Goal: Find specific page/section: Find specific page/section

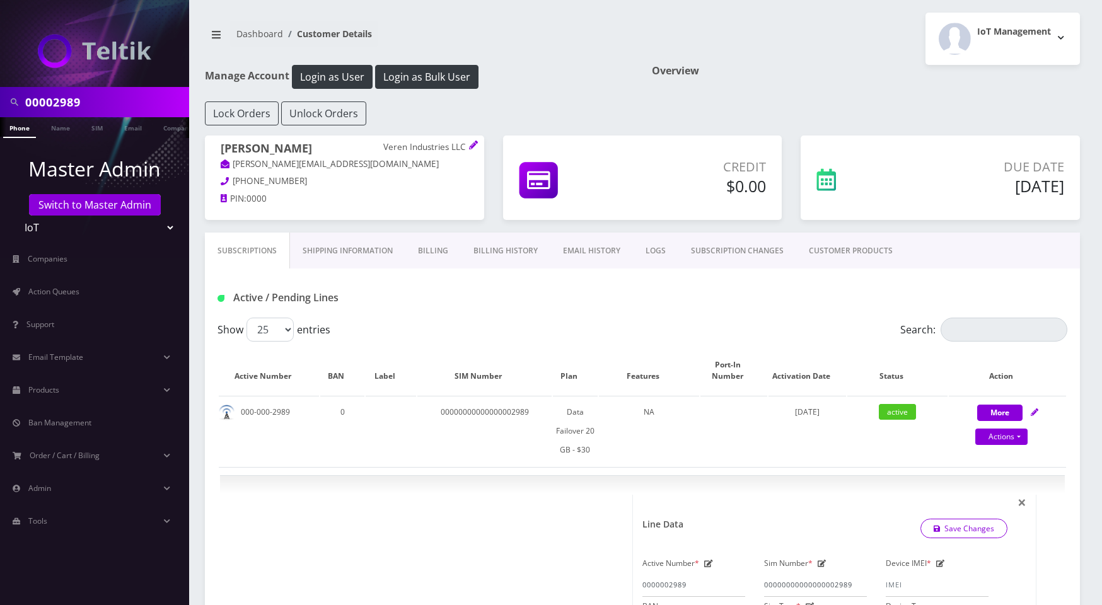
select select "MR40 Multi-Carrier Modem/Router 5G/LTE Cat 20 - $320"
select select "295"
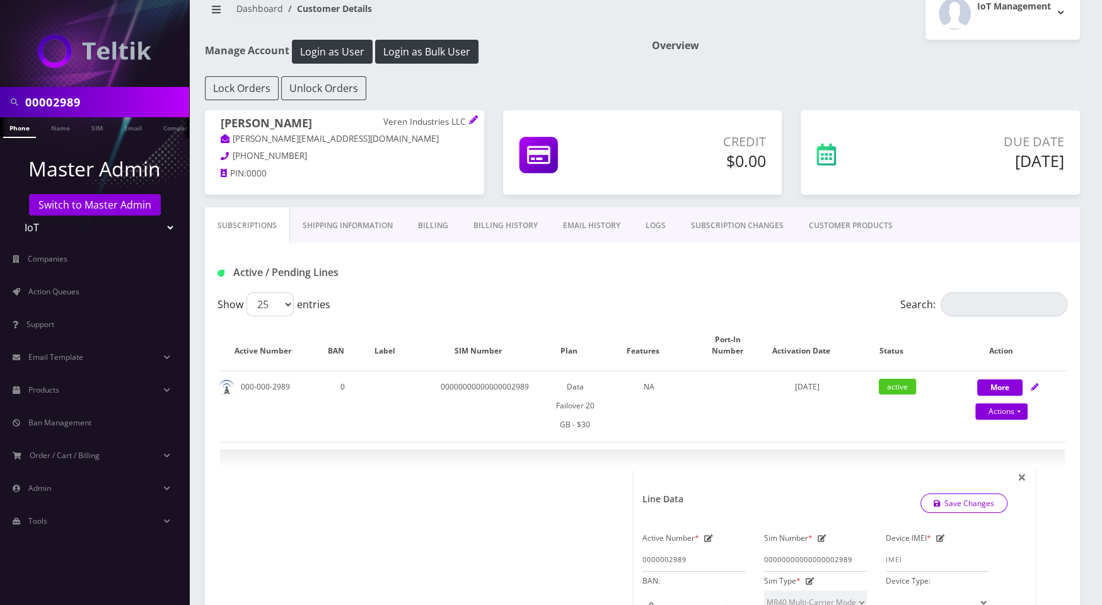
click at [71, 103] on input "00002989" at bounding box center [105, 102] width 161 height 24
paste input "[EMAIL_ADDRESS][DOMAIN_NAME]"
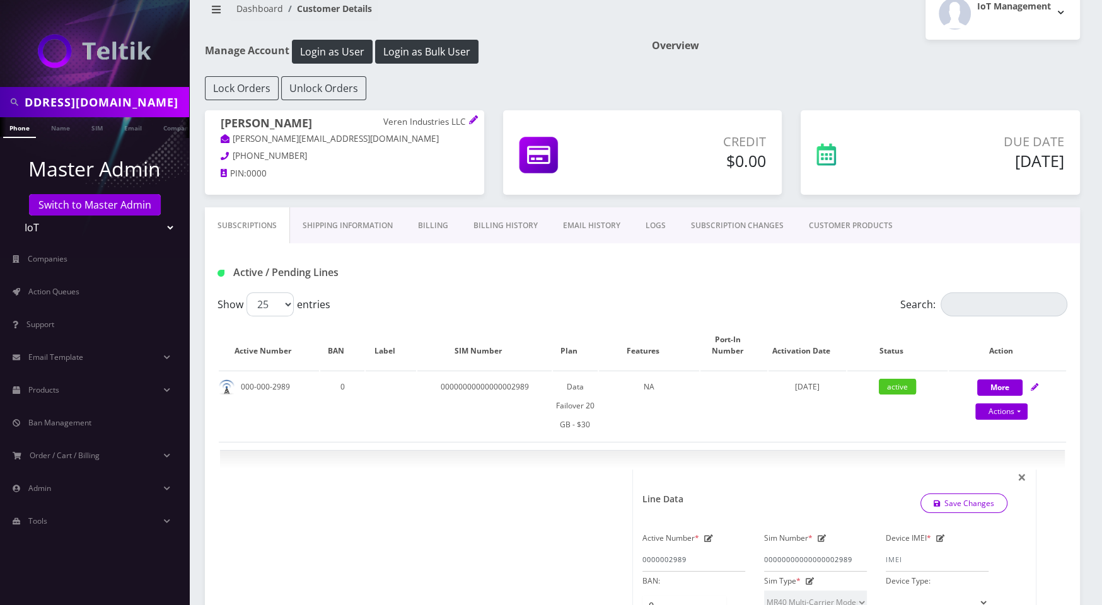
type input "[EMAIL_ADDRESS][DOMAIN_NAME]"
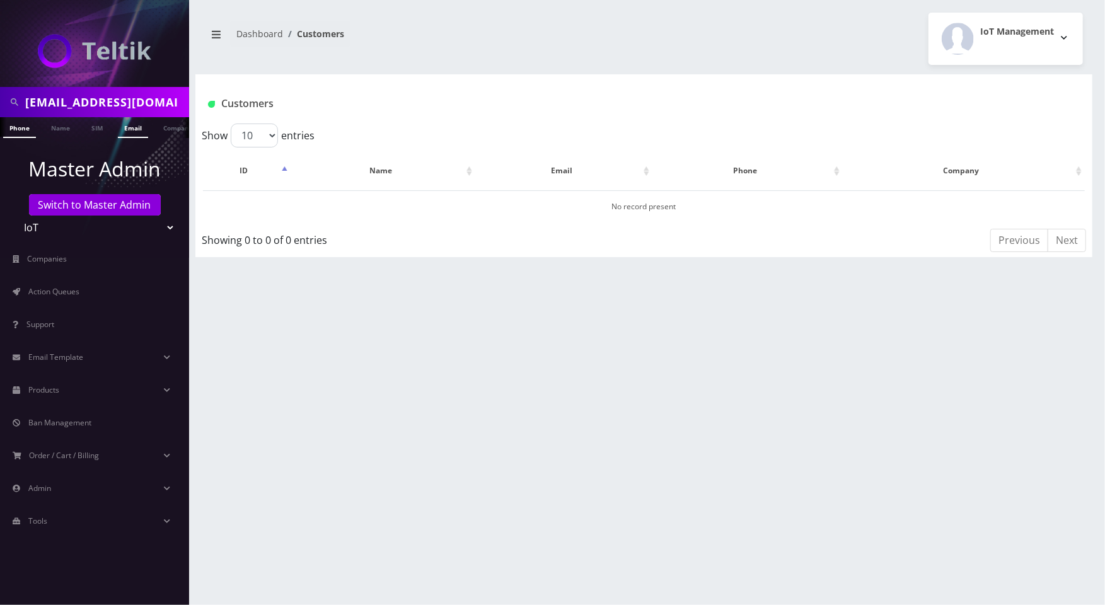
click at [130, 127] on link "Email" at bounding box center [133, 127] width 30 height 21
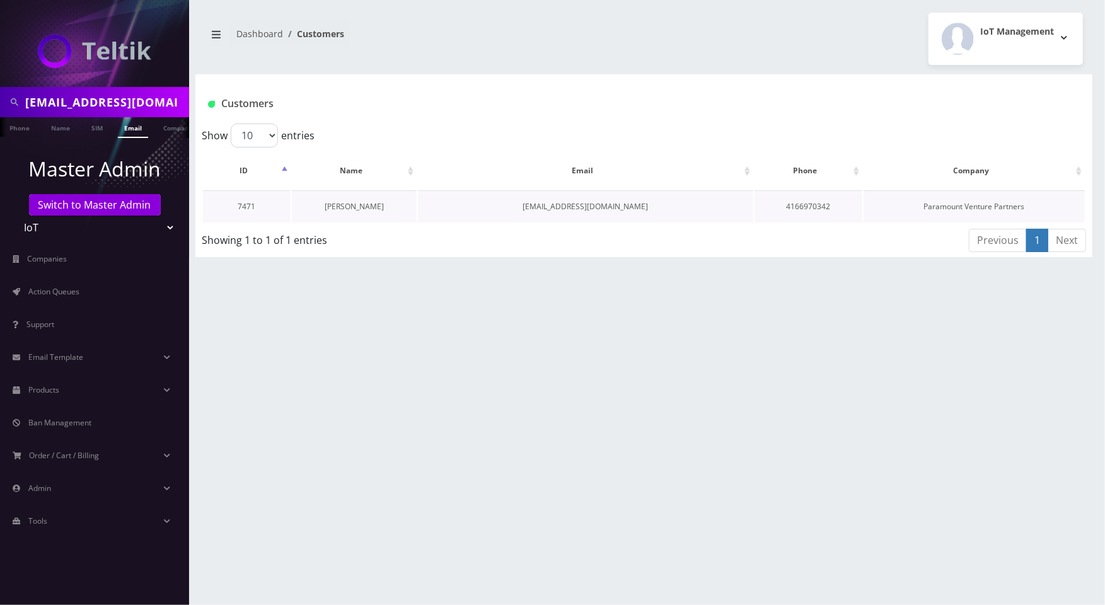
click at [369, 206] on link "[PERSON_NAME]" at bounding box center [354, 206] width 59 height 11
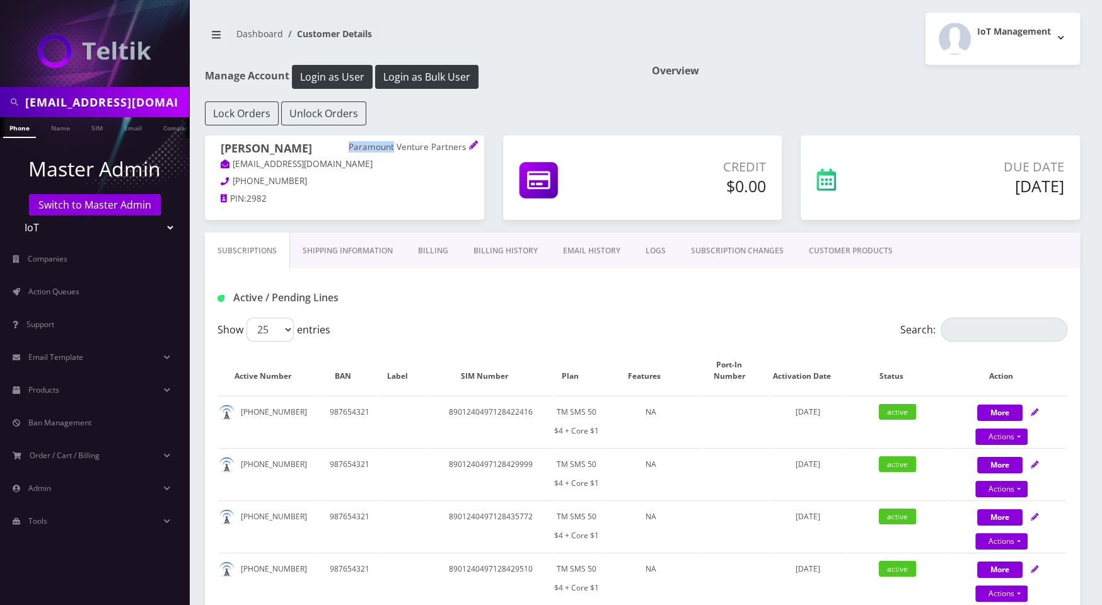
drag, startPoint x: 397, startPoint y: 144, endPoint x: 353, endPoint y: 144, distance: 43.5
click at [353, 144] on p "Paramount Venture Partners" at bounding box center [409, 147] width 120 height 11
copy p "Paramount"
